Goal: Navigation & Orientation: Find specific page/section

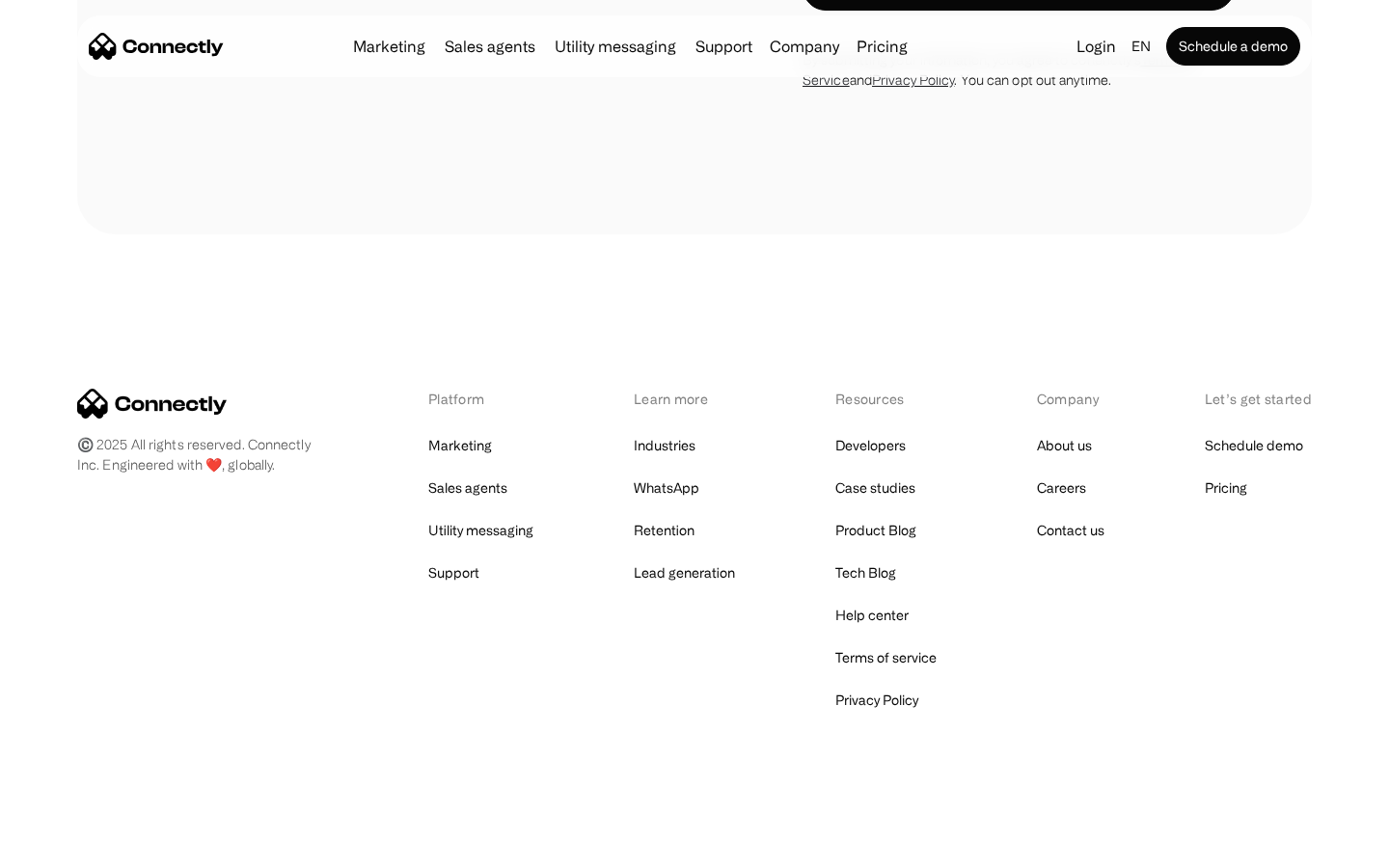
scroll to position [1628, 0]
